Goal: Check status: Check status

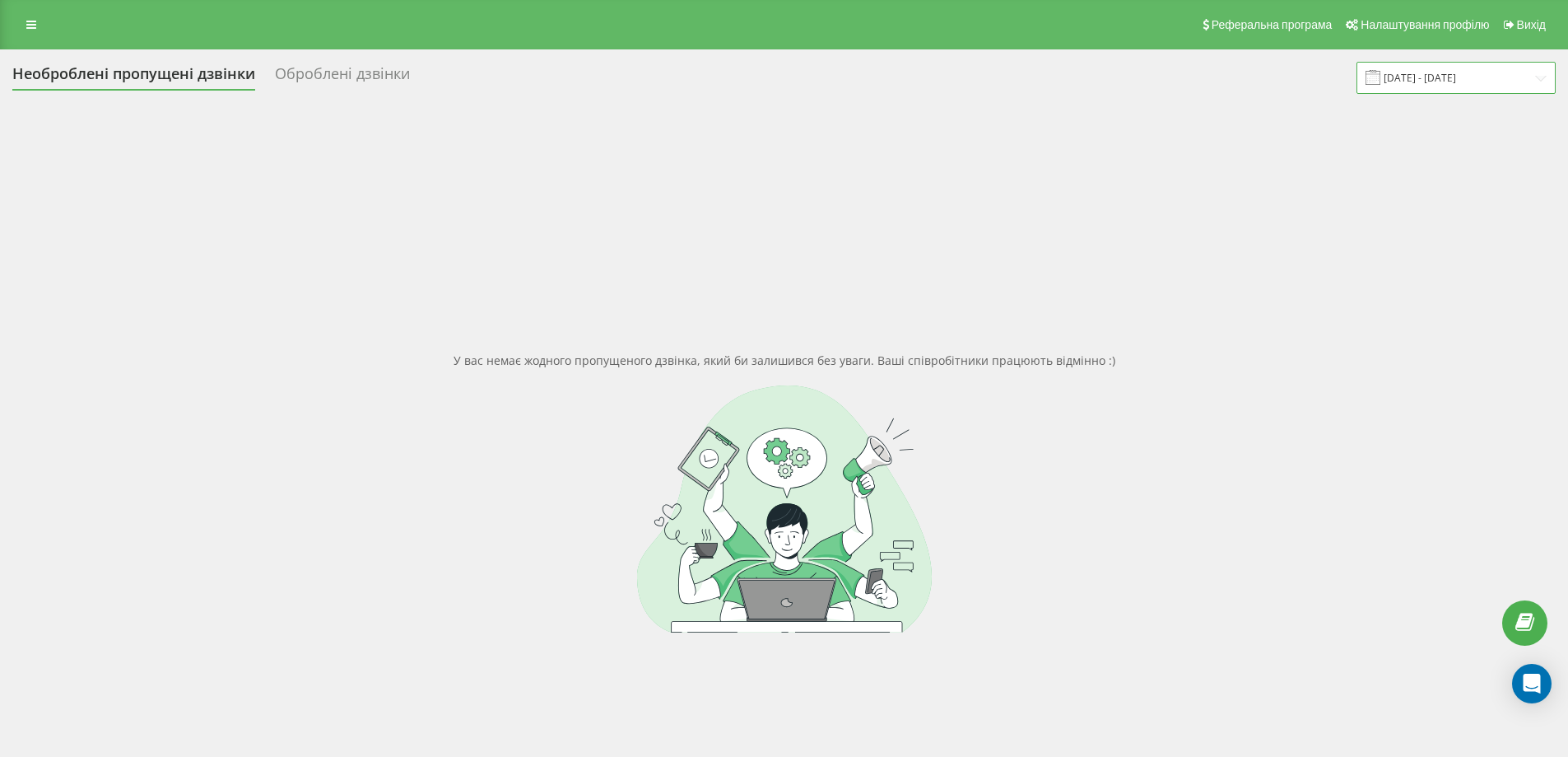
click at [1418, 72] on input "[DATE] - [DATE]" at bounding box center [1456, 78] width 200 height 32
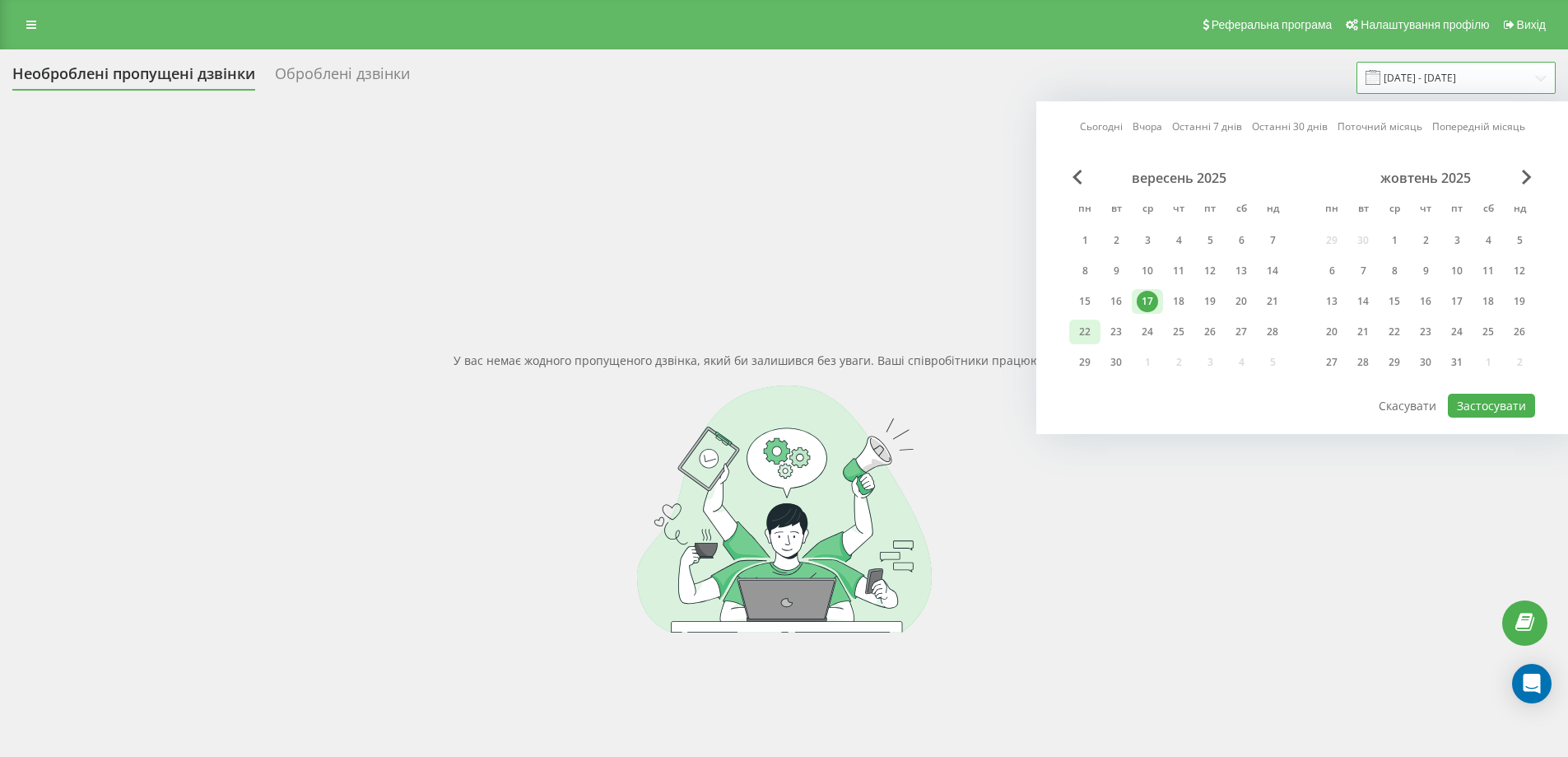
click at [1085, 329] on div "22" at bounding box center [1085, 331] width 21 height 21
click at [1089, 308] on div "15" at bounding box center [1085, 300] width 21 height 21
click at [1073, 335] on div "22" at bounding box center [1085, 332] width 31 height 25
click at [1087, 332] on div "22" at bounding box center [1085, 331] width 21 height 21
click at [1473, 399] on button "Застосувати" at bounding box center [1491, 406] width 87 height 24
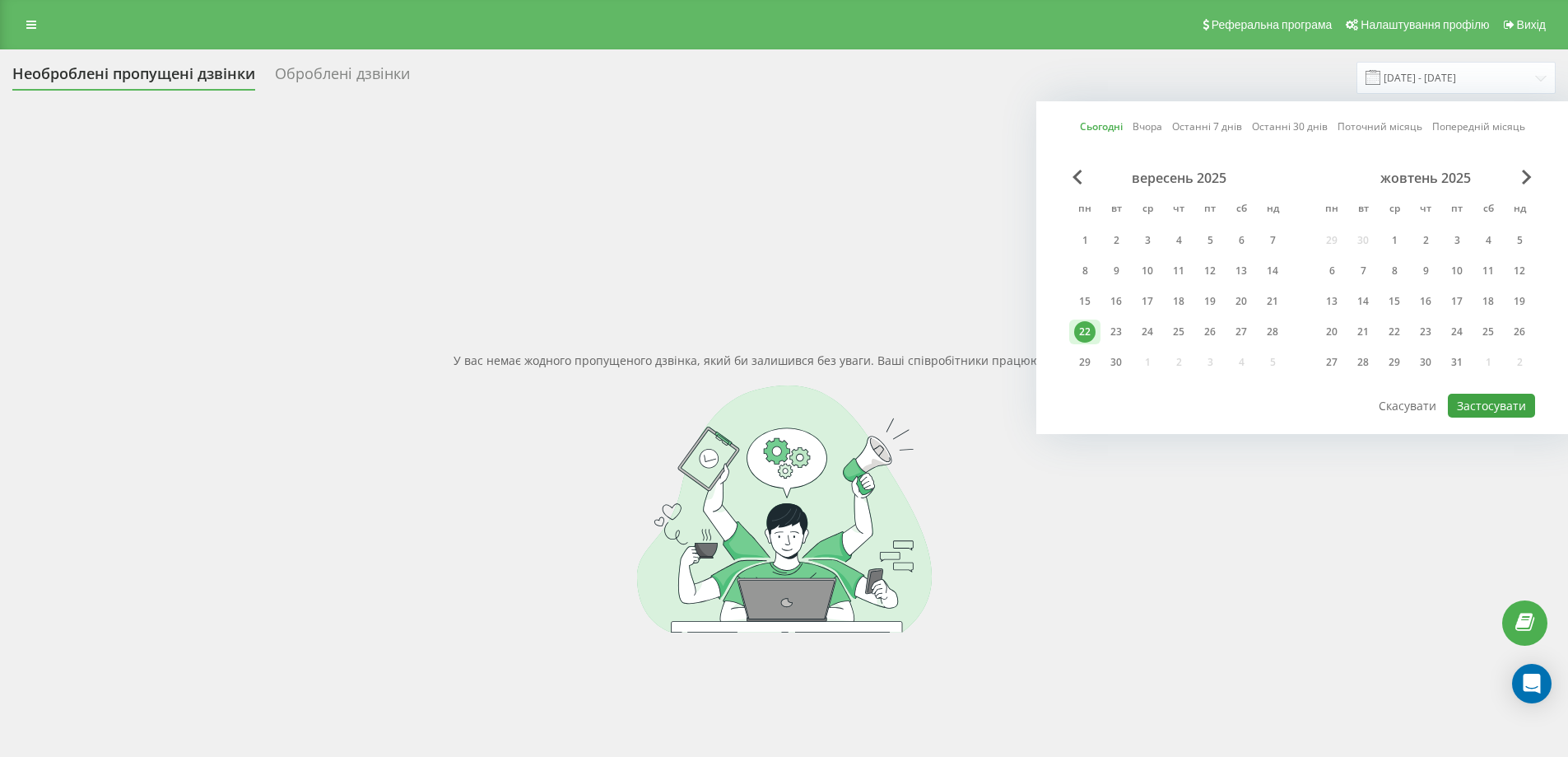
type input "[DATE] - [DATE]"
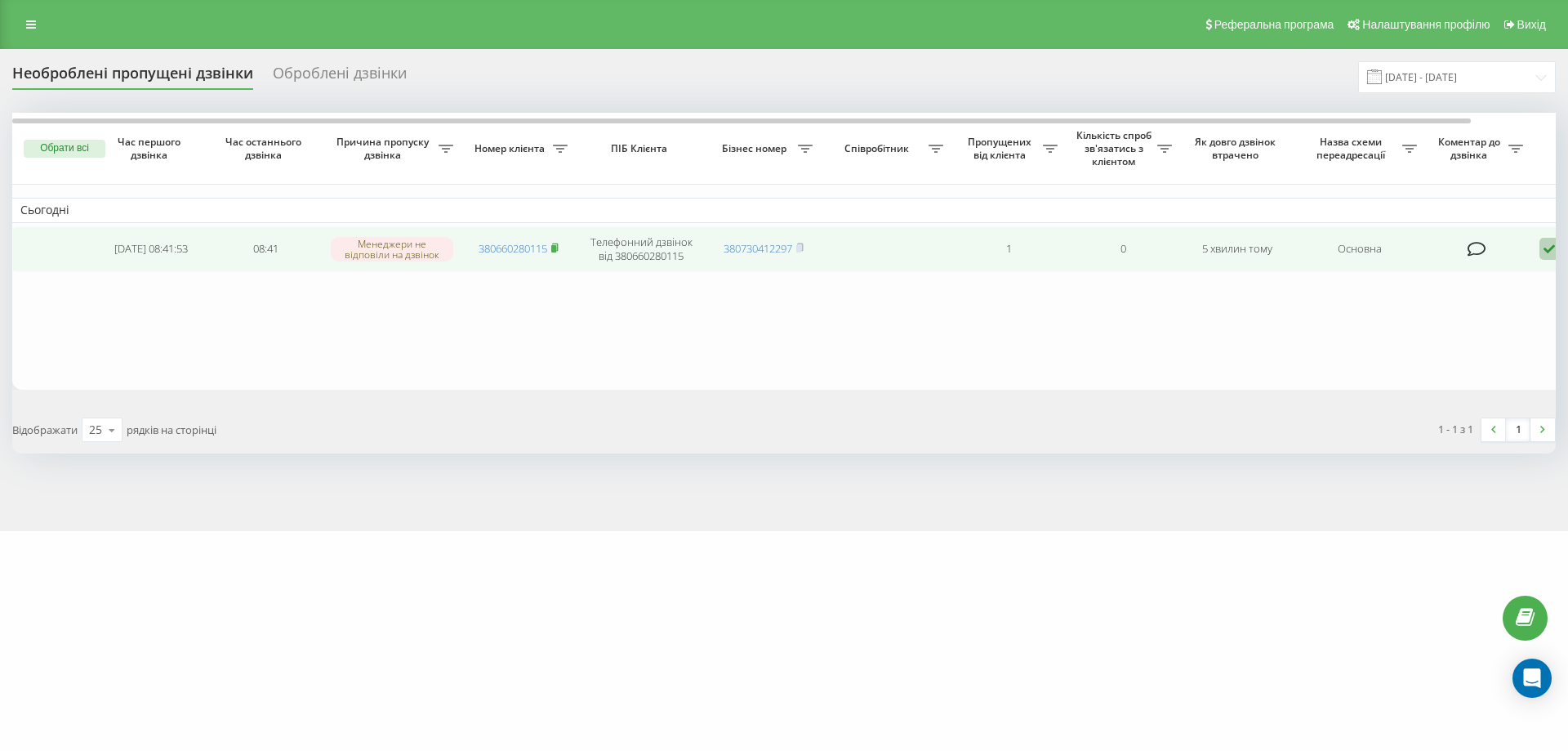
click at [555, 248] on rect at bounding box center [553, 248] width 5 height 7
